Goal: Task Accomplishment & Management: Manage account settings

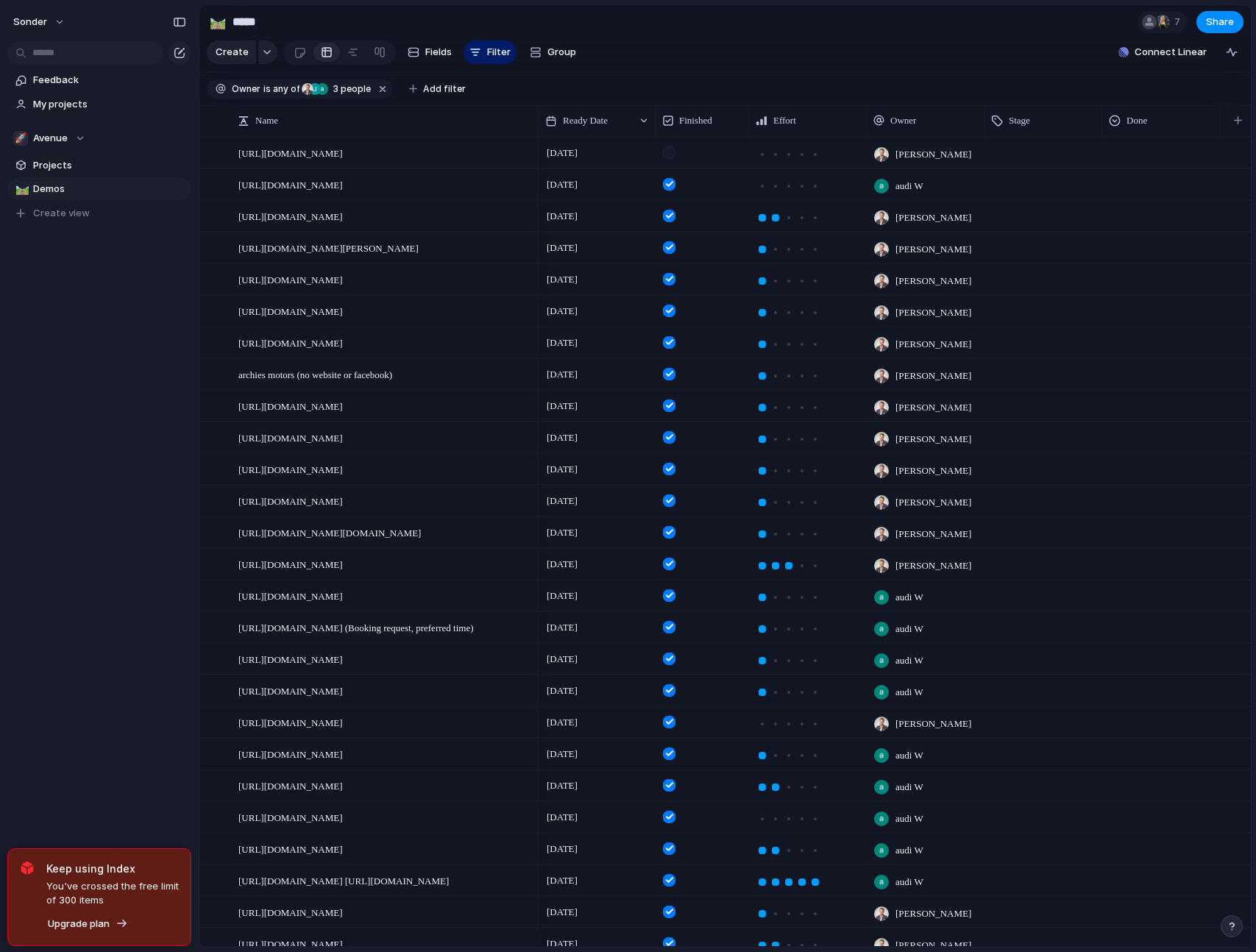
click at [170, 584] on div "sonder Feedback My projects 🚀 Avenue Projects 🛤️ Demos To pick up a draggable i…" at bounding box center [99, 476] width 199 height 952
click at [74, 140] on div "🚀 Avenue" at bounding box center [49, 139] width 72 height 15
click at [61, 290] on span "[PERSON_NAME]" at bounding box center [83, 297] width 75 height 15
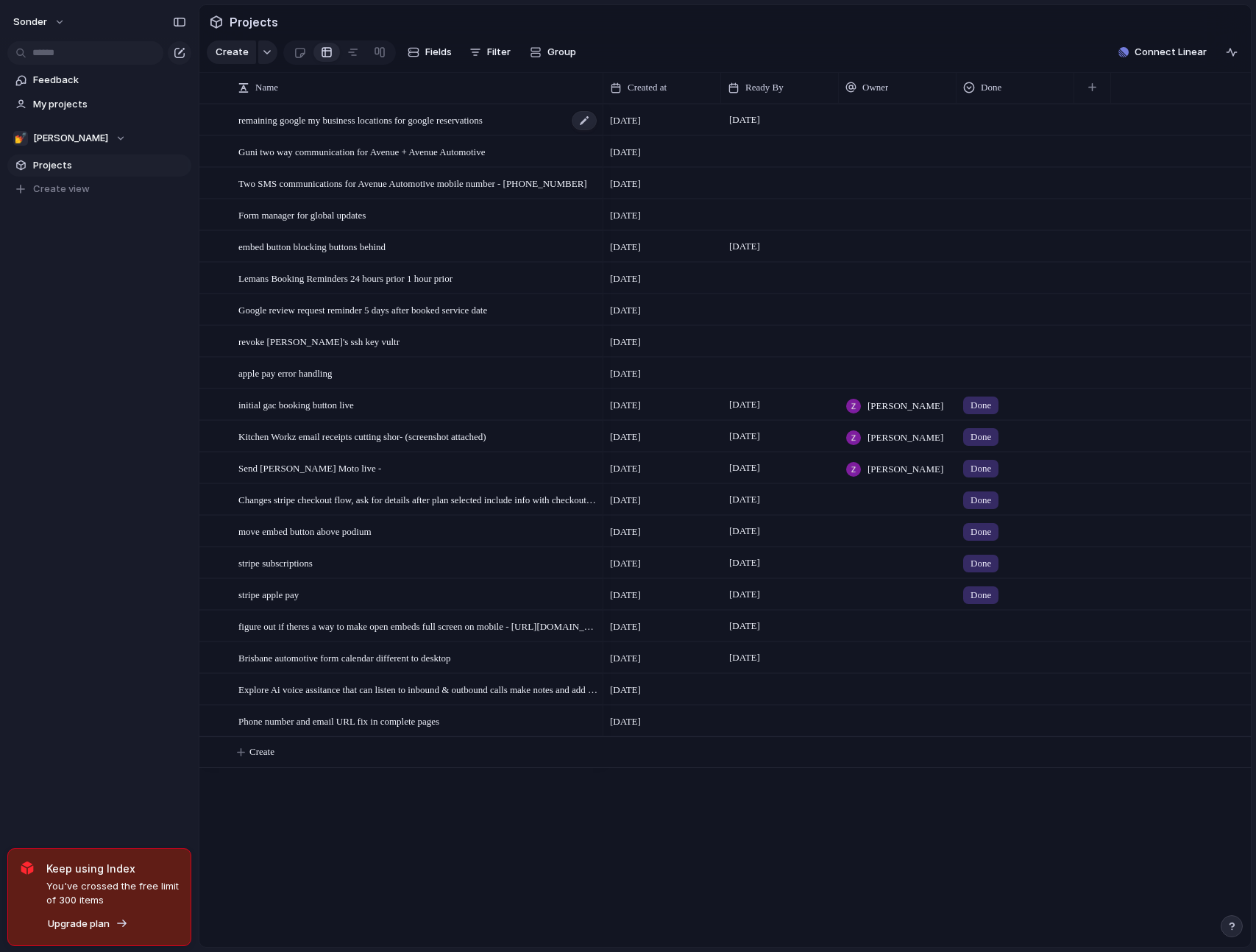
click at [476, 128] on span "remaining google my business locations for google reservations" at bounding box center [361, 119] width 245 height 17
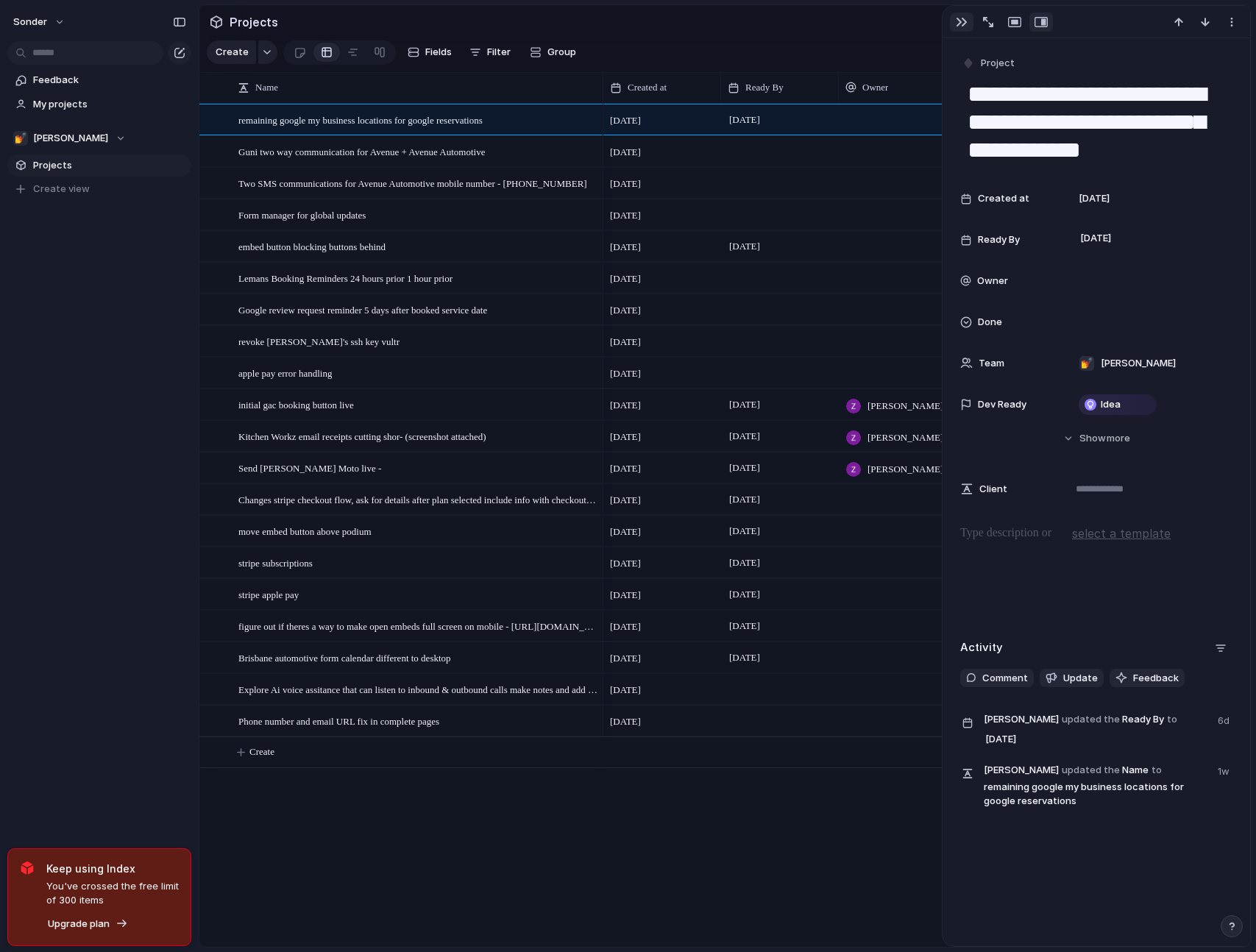
click at [959, 20] on div "button" at bounding box center [962, 22] width 12 height 12
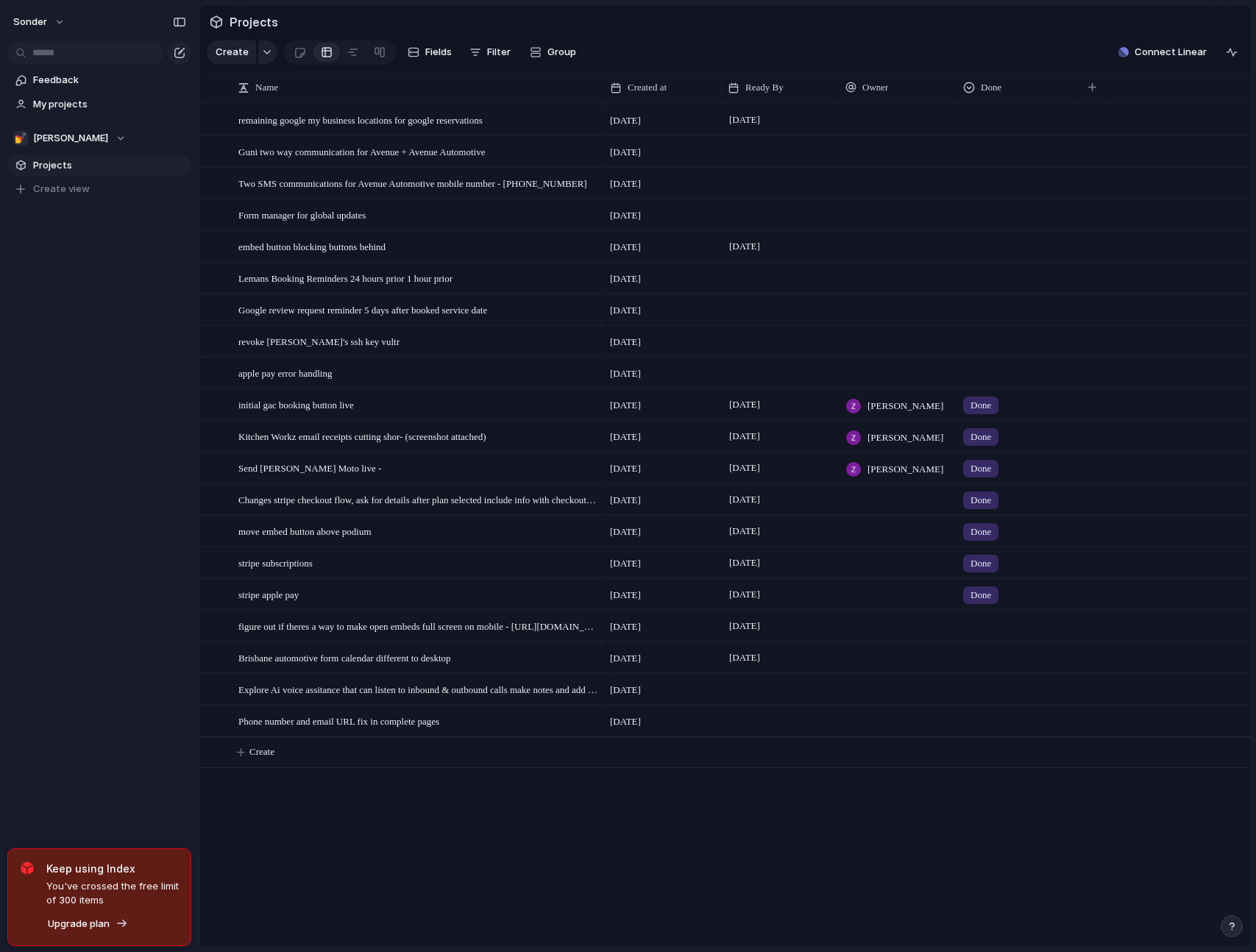
click at [1003, 130] on div at bounding box center [1015, 117] width 116 height 24
click at [1001, 221] on div "Done" at bounding box center [985, 218] width 39 height 18
click at [990, 161] on div at bounding box center [1015, 149] width 116 height 24
click at [991, 242] on span "Done" at bounding box center [985, 250] width 24 height 15
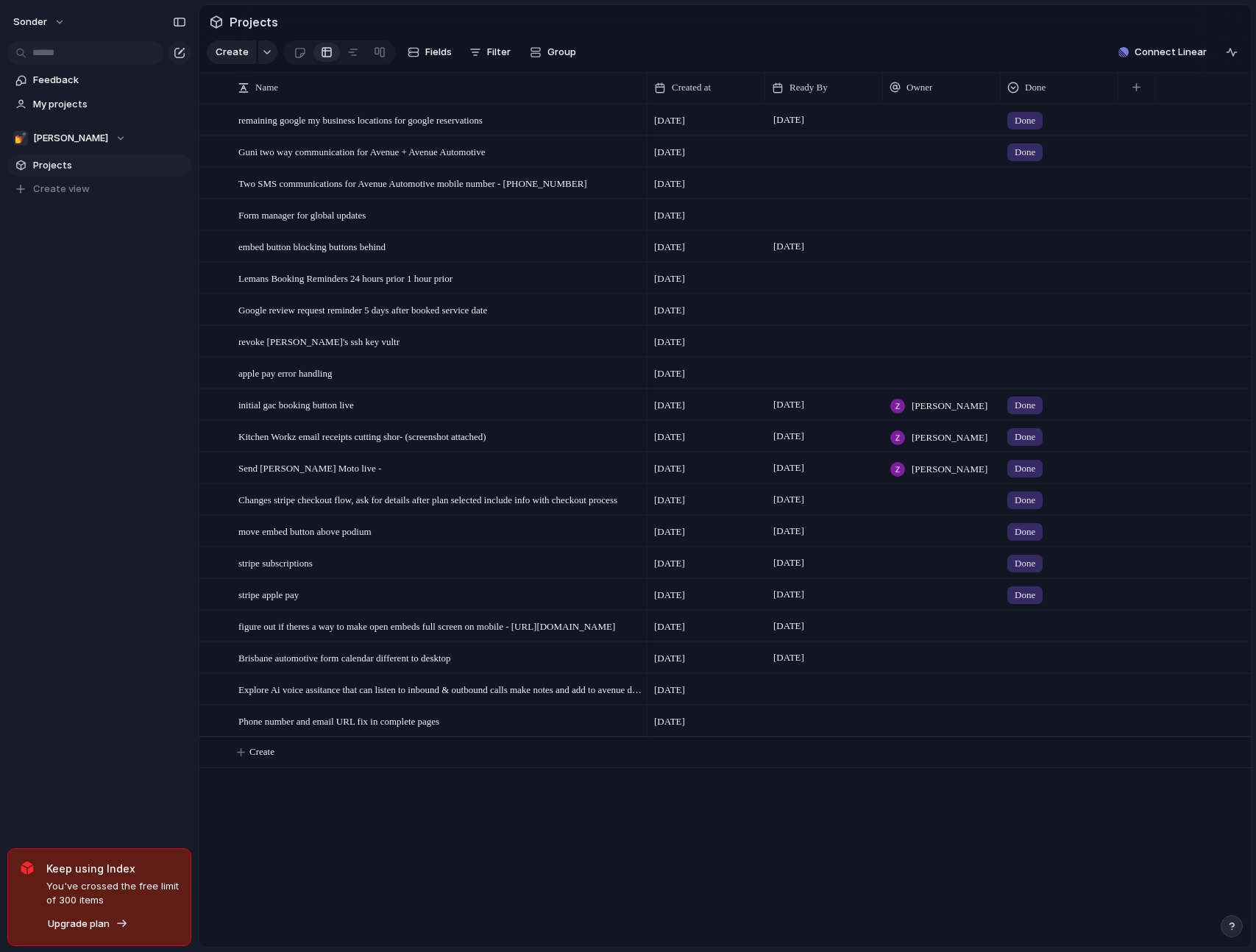
drag, startPoint x: 602, startPoint y: 99, endPoint x: 646, endPoint y: 115, distance: 46.8
click at [646, 115] on div "Name Created at Ready By Owner Done remaining google my business locations for …" at bounding box center [725, 509] width 1051 height 874
click at [1036, 193] on div at bounding box center [1059, 180] width 116 height 24
click at [1037, 277] on span "Done" at bounding box center [1029, 281] width 24 height 15
click at [1050, 256] on div at bounding box center [1059, 244] width 116 height 24
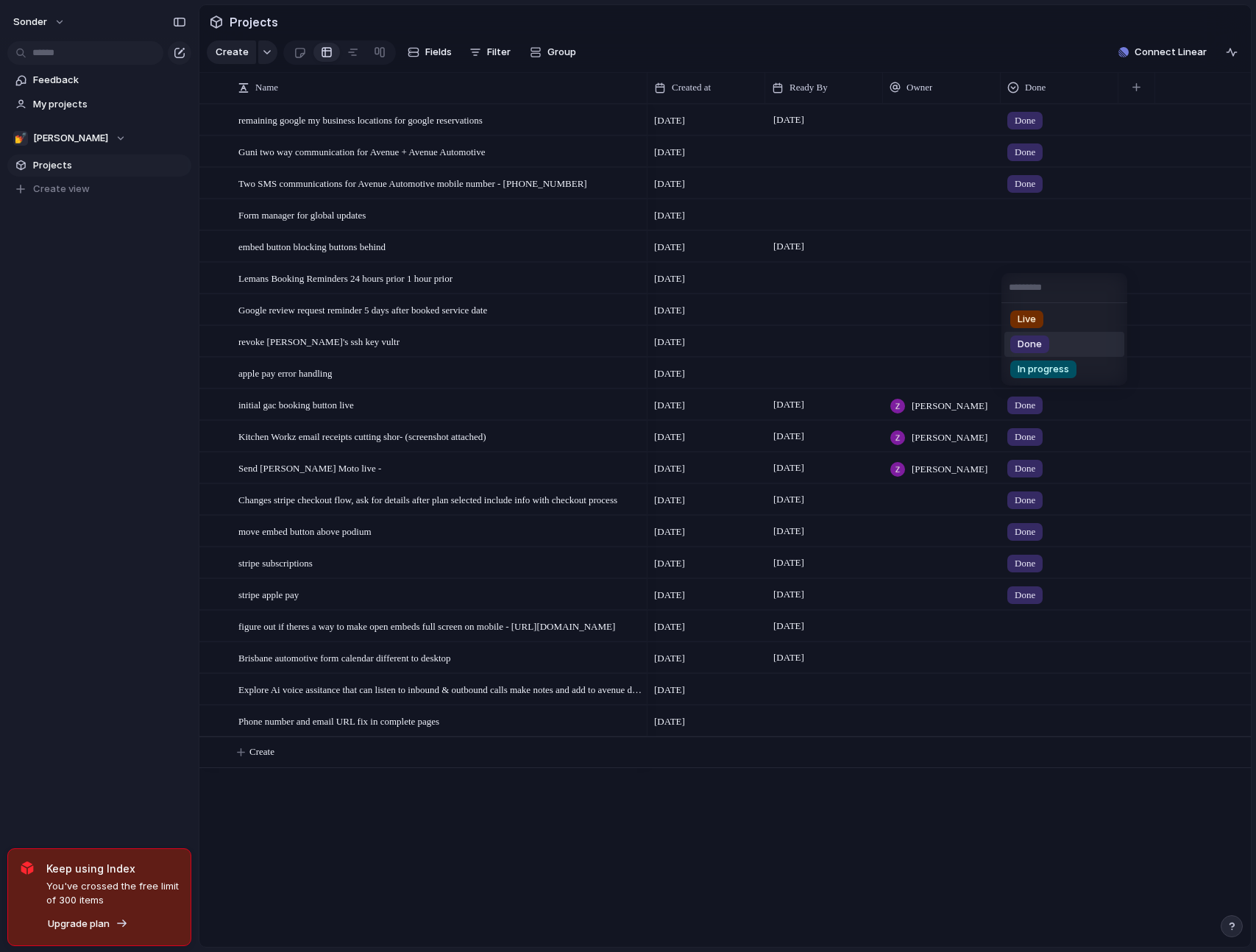
click at [1040, 351] on div "Done" at bounding box center [1029, 344] width 39 height 18
click at [1046, 688] on div at bounding box center [1059, 686] width 116 height 24
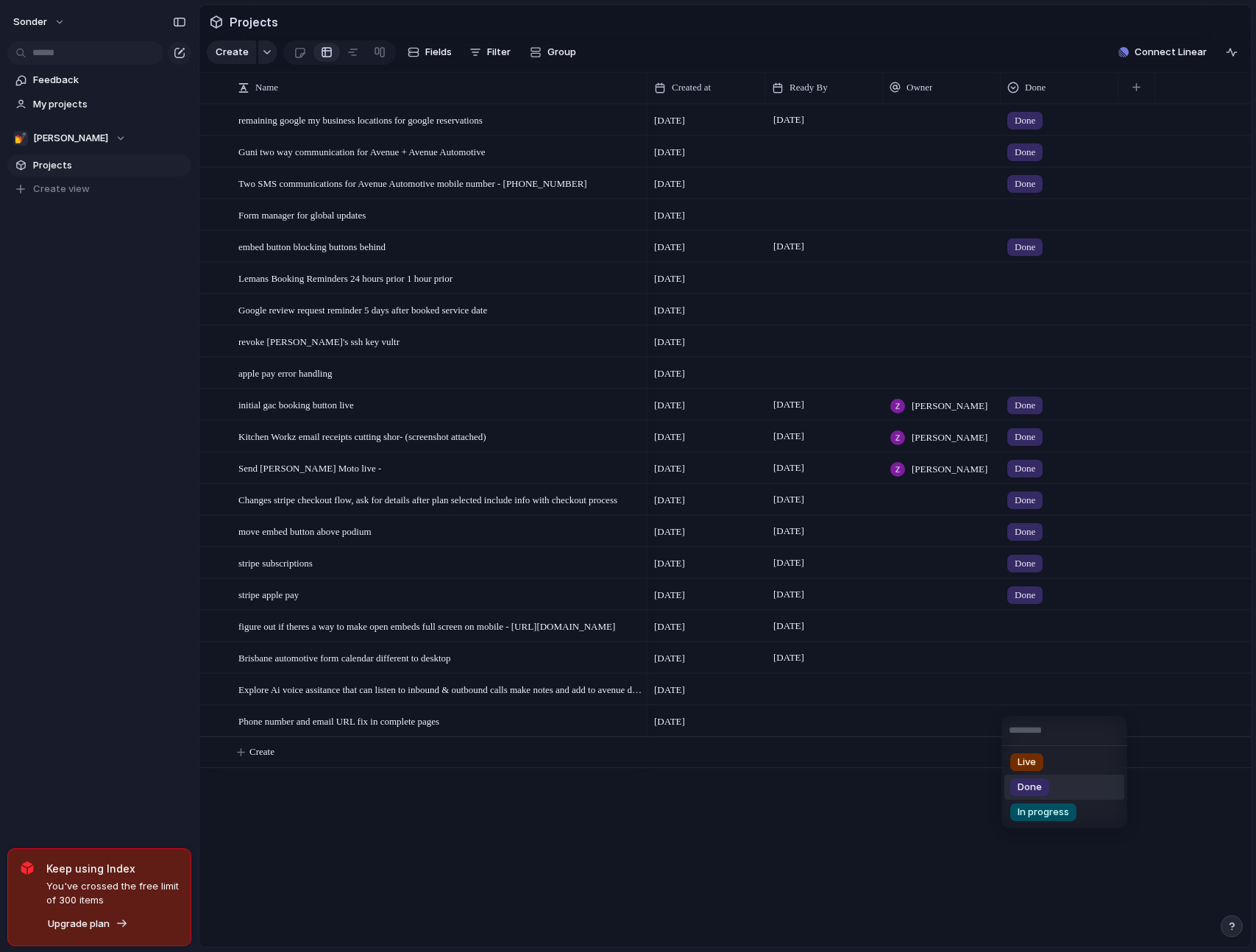
click at [1038, 781] on span "Done" at bounding box center [1029, 787] width 24 height 15
click at [1036, 667] on div at bounding box center [1059, 655] width 116 height 24
click at [1031, 750] on span "Done" at bounding box center [1029, 756] width 24 height 15
click at [1051, 699] on div "Done" at bounding box center [1059, 686] width 116 height 24
click at [1047, 836] on span "No Done" at bounding box center [1029, 836] width 37 height 15
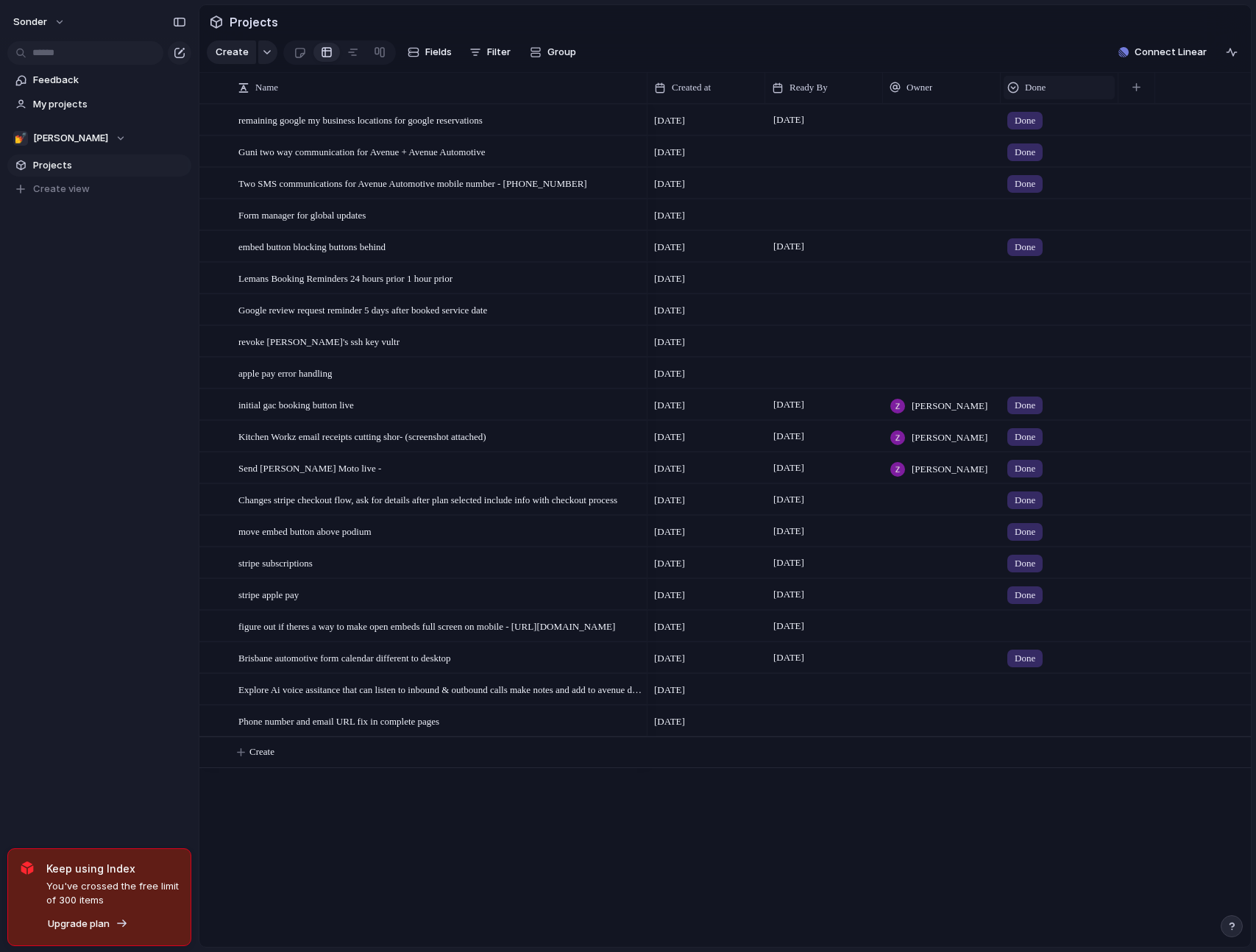
click at [1091, 95] on div "Done" at bounding box center [1059, 87] width 104 height 15
click at [1066, 201] on span "Sort descending" at bounding box center [1070, 202] width 77 height 15
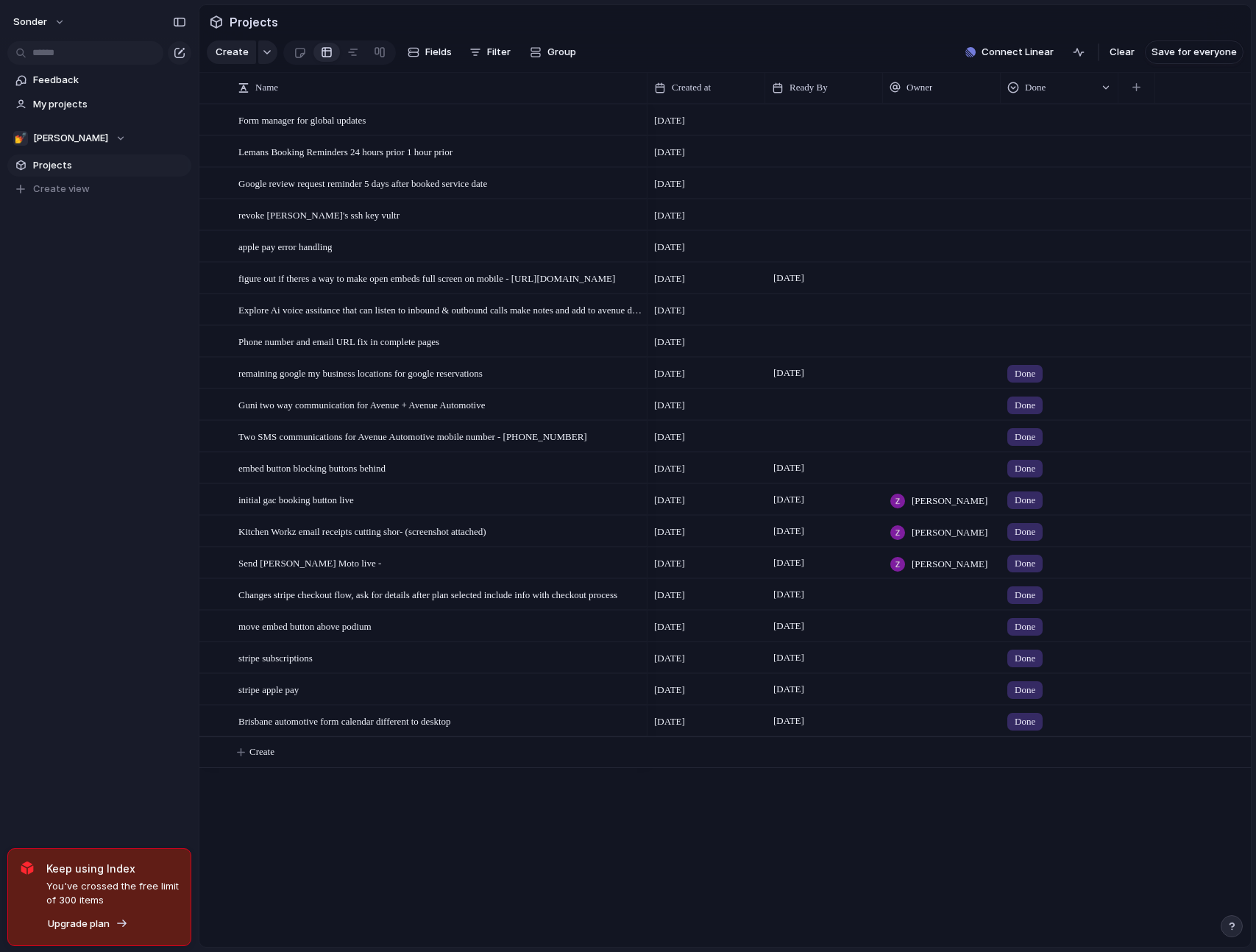
click at [756, 39] on section "Projects" at bounding box center [725, 21] width 1051 height 33
click at [217, 290] on div at bounding box center [213, 283] width 27 height 40
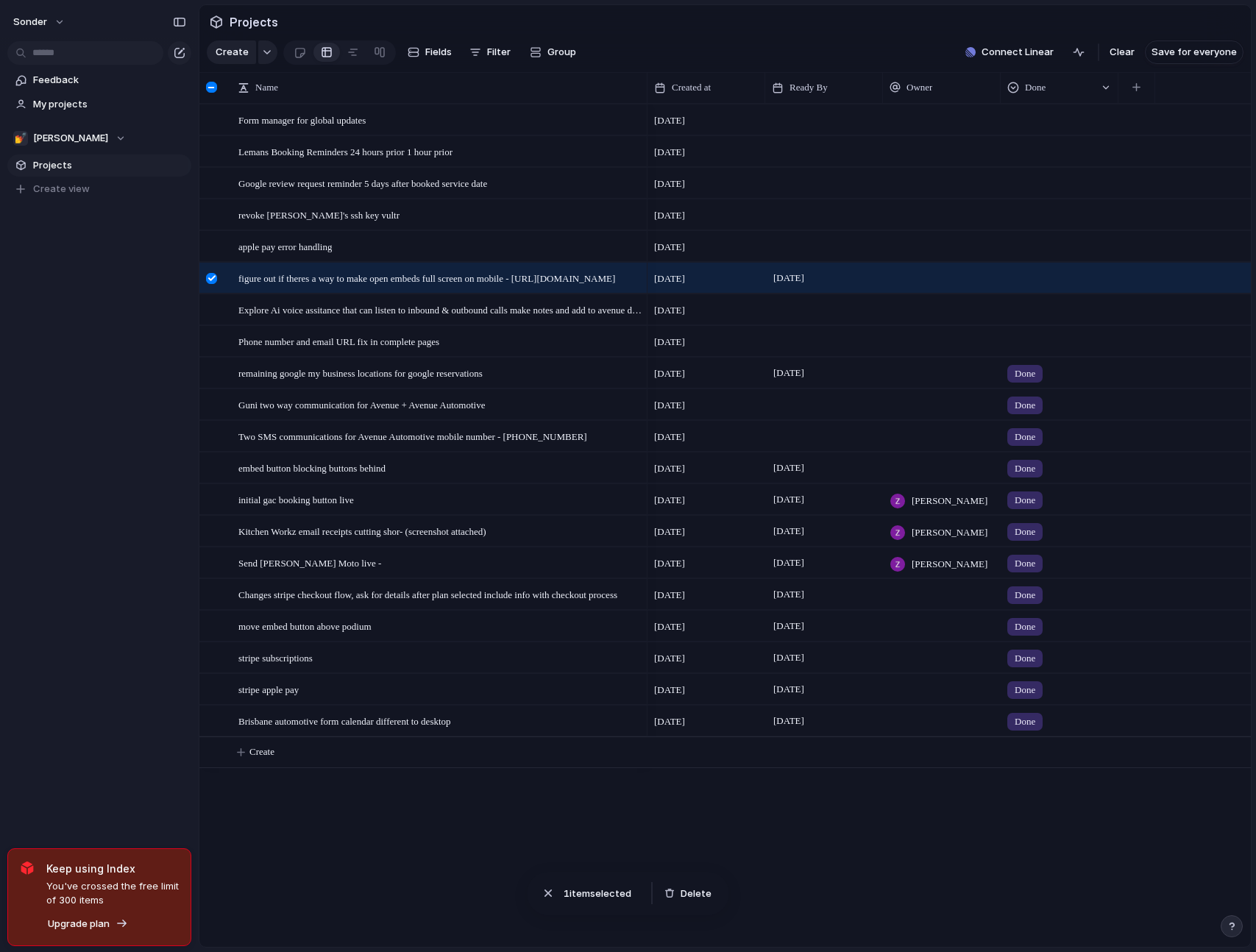
click at [217, 290] on div at bounding box center [213, 283] width 27 height 40
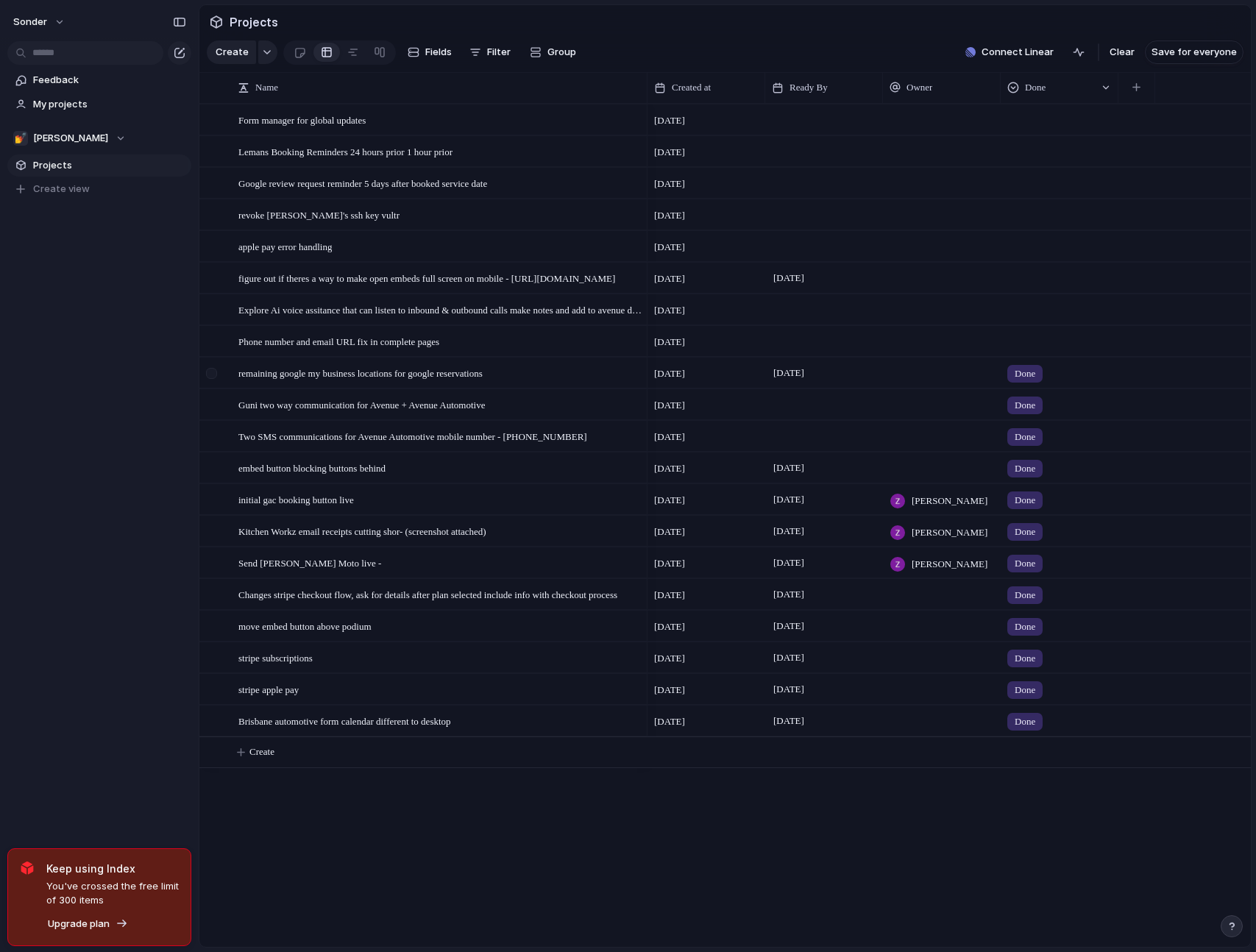
click at [215, 390] on div at bounding box center [213, 378] width 27 height 40
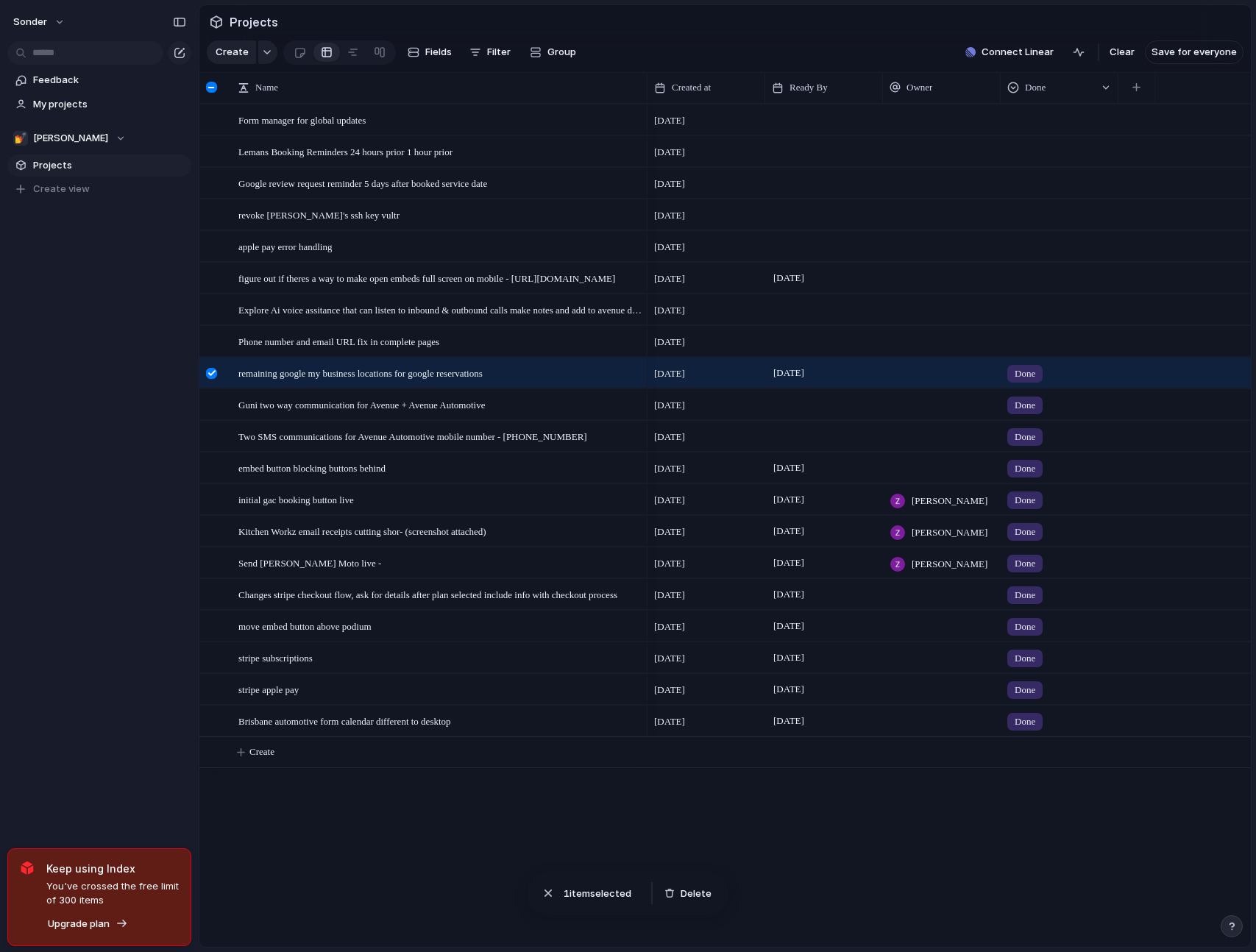
click at [215, 379] on div at bounding box center [211, 373] width 11 height 11
